Goal: Find contact information: Find contact information

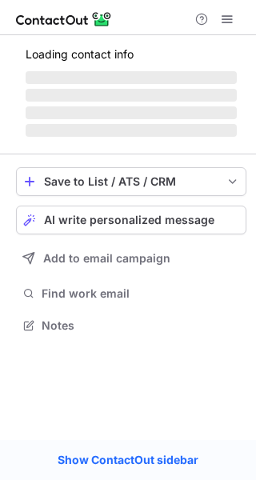
scroll to position [335, 256]
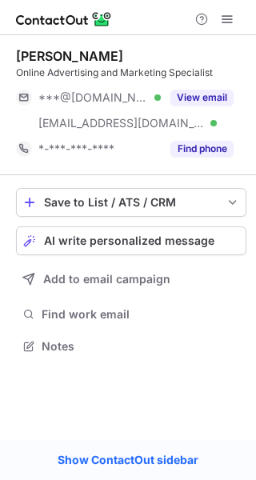
click at [219, 92] on button "View email" at bounding box center [201, 98] width 63 height 16
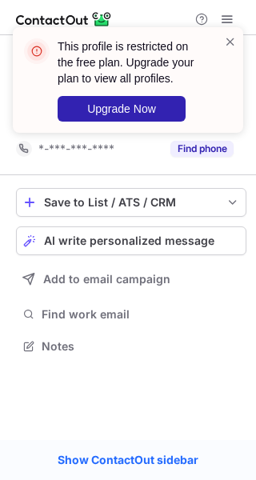
click at [233, 36] on span at bounding box center [230, 42] width 13 height 16
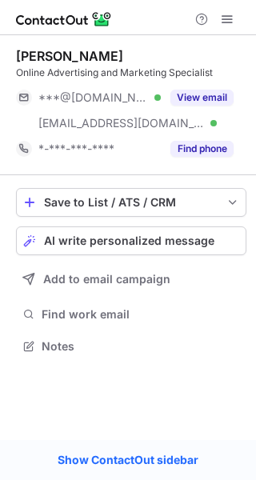
click at [227, 18] on span at bounding box center [227, 19] width 13 height 13
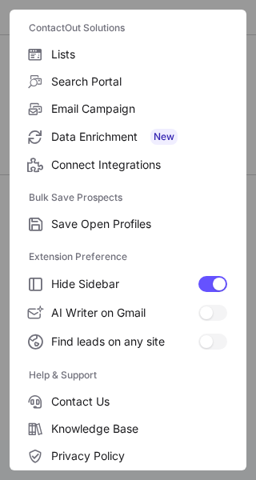
scroll to position [186, 0]
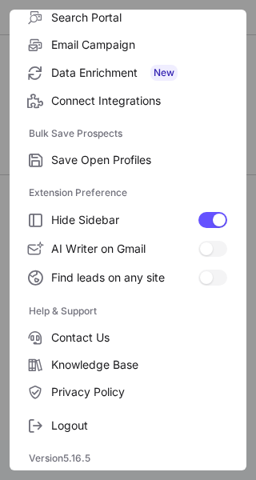
click at [66, 420] on span "Logout" at bounding box center [139, 426] width 176 height 14
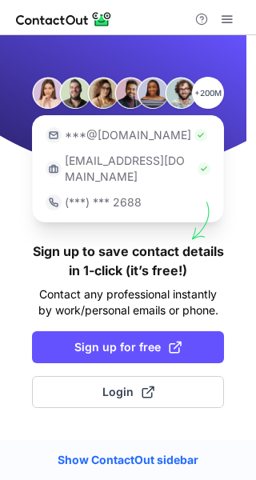
click at [114, 339] on span "Sign up for free" at bounding box center [127, 347] width 107 height 16
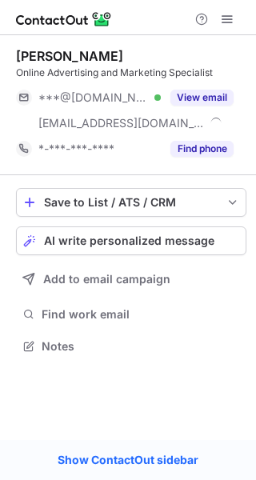
scroll to position [335, 256]
click at [204, 114] on div "***@gmail.com Verified ***@umww.com Verified View email" at bounding box center [131, 110] width 231 height 51
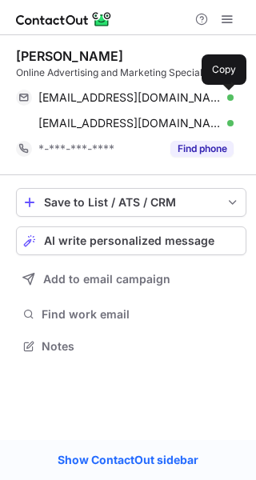
click at [223, 94] on span at bounding box center [225, 97] width 13 height 13
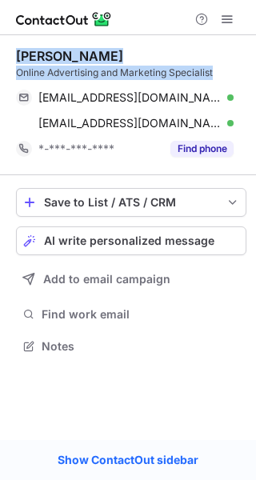
drag, startPoint x: 246, startPoint y: 75, endPoint x: 1, endPoint y: 38, distance: 247.7
click at [1, 38] on div "Ivana Gromuk Online Advertising and Marketing Specialist vgromuk@gmail.com Veri…" at bounding box center [128, 202] width 256 height 335
copy div "Ivana Gromuk Online Advertising and Marketing Specialist"
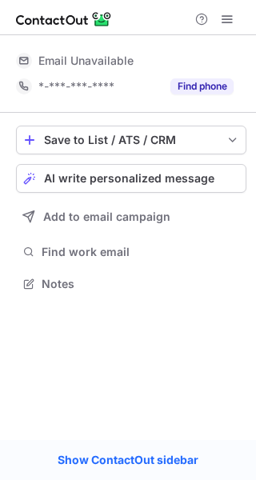
scroll to position [8, 8]
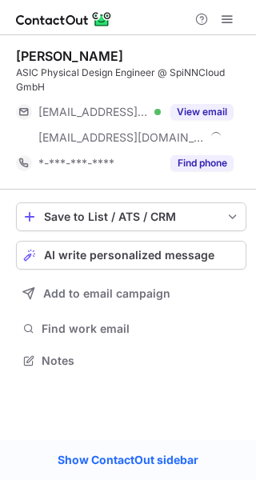
scroll to position [349, 256]
click at [206, 106] on button "View email" at bounding box center [201, 112] width 63 height 16
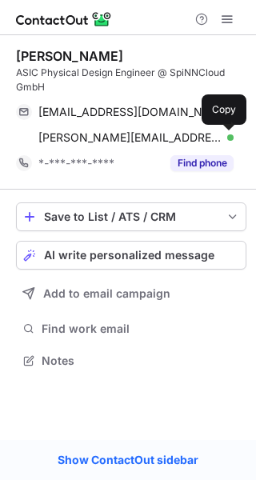
click at [230, 134] on span at bounding box center [225, 137] width 13 height 13
